Goal: Transaction & Acquisition: Purchase product/service

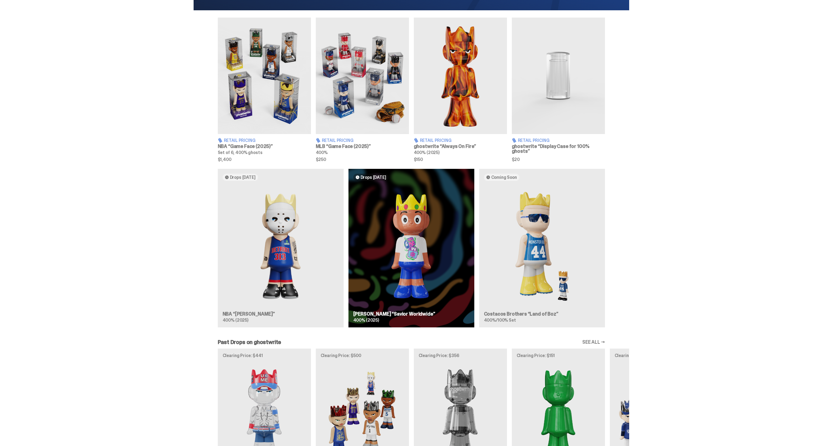
scroll to position [231, 0]
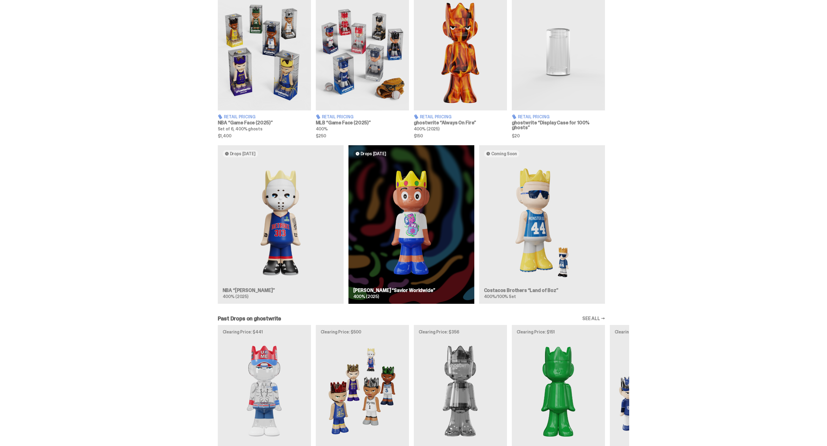
click at [421, 229] on div "Drops Oct 14 NBA “Eminem” 400% (2025) Drops Oct 23 Jae Tips “Savior Worldwide” …" at bounding box center [412, 226] width 436 height 163
click at [420, 257] on div "Drops Oct 14 NBA “Eminem” 400% (2025) Drops Oct 23 Jae Tips “Savior Worldwide” …" at bounding box center [412, 226] width 436 height 163
click at [396, 284] on div "Drops Oct 14 NBA “Eminem” 400% (2025) Drops Oct 23 Jae Tips “Savior Worldwide” …" at bounding box center [412, 226] width 436 height 163
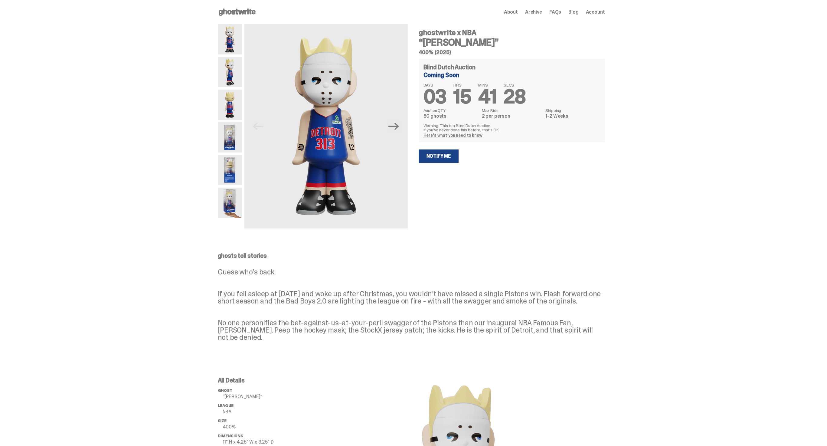
click at [230, 17] on icon at bounding box center [237, 12] width 39 height 10
